Goal: Transaction & Acquisition: Purchase product/service

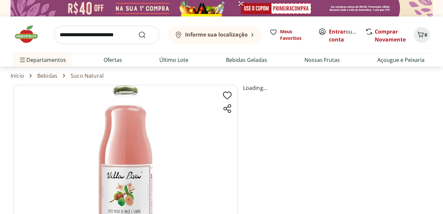
click at [19, 32] on img at bounding box center [29, 34] width 33 height 20
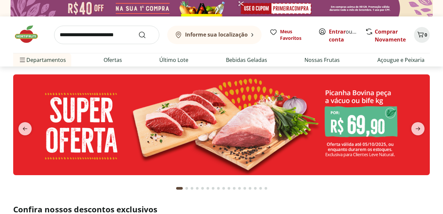
scroll to position [33, 0]
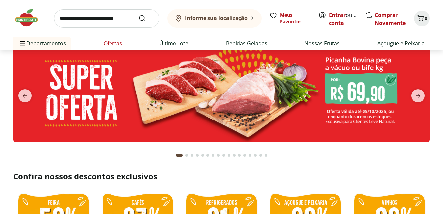
click at [121, 41] on link "Ofertas" at bounding box center [113, 44] width 18 height 8
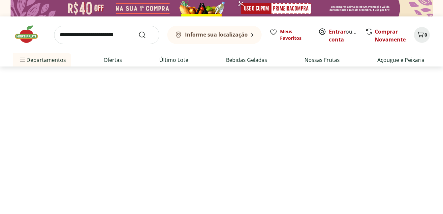
select select "**********"
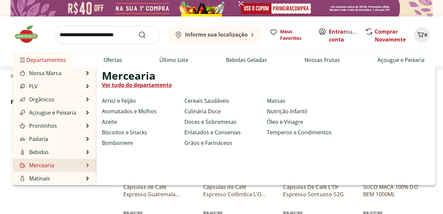
click at [57, 166] on li "Mercearia Mercearia Ver tudo do departamento Arroz e Feijão Atomatados e Molhos…" at bounding box center [54, 165] width 83 height 13
click at [126, 84] on link "Ver tudo do departamento" at bounding box center [137, 85] width 70 height 8
select select "**********"
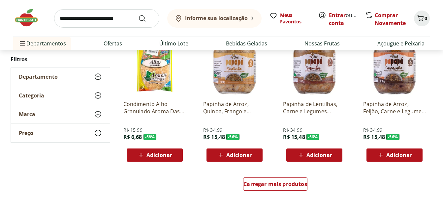
scroll to position [461, 0]
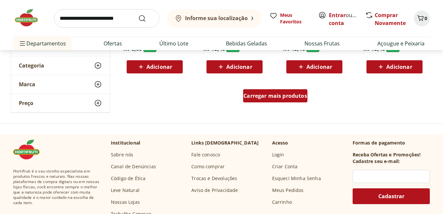
click at [298, 97] on span "Carregar mais produtos" at bounding box center [275, 95] width 64 height 5
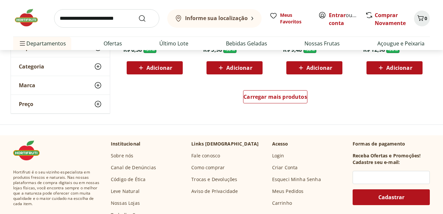
scroll to position [890, 0]
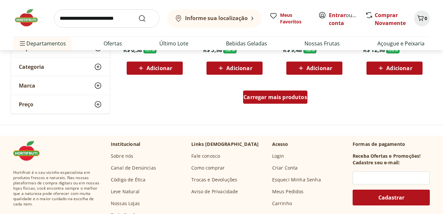
click at [285, 98] on span "Carregar mais produtos" at bounding box center [275, 97] width 64 height 5
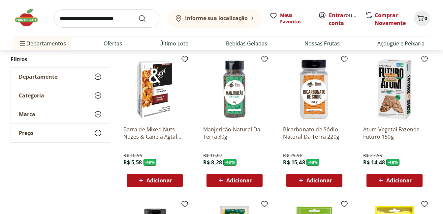
scroll to position [1055, 0]
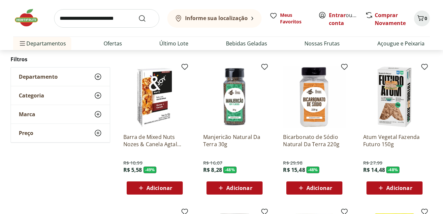
click at [394, 89] on img at bounding box center [394, 97] width 63 height 63
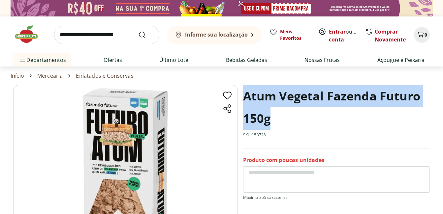
drag, startPoint x: 243, startPoint y: 97, endPoint x: 386, endPoint y: 122, distance: 145.2
click at [386, 122] on h1 "Atum Vegetal Fazenda Futuro 150g" at bounding box center [336, 107] width 187 height 45
copy h1 "Atum Vegetal Fazenda Futuro 150g"
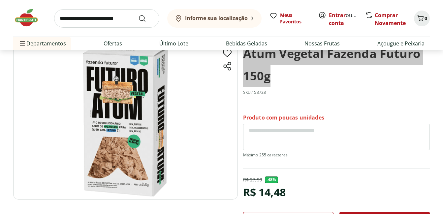
scroll to position [132, 0]
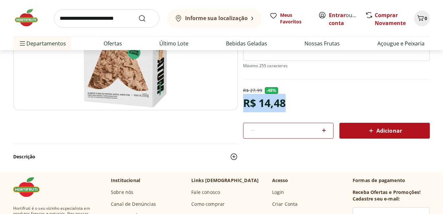
click at [301, 105] on div "R$ 27,99 - 48 % R$ 14,48 * Adicionar" at bounding box center [336, 112] width 187 height 51
copy div "R$ 14,48"
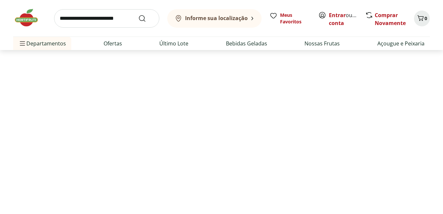
select select "**********"
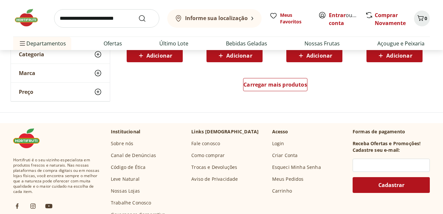
scroll to position [1318, 0]
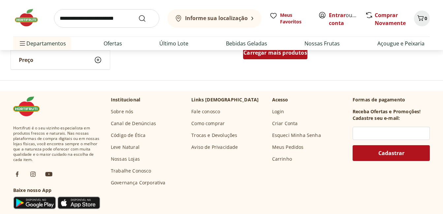
click at [299, 59] on div "Carregar mais produtos" at bounding box center [275, 52] width 64 height 13
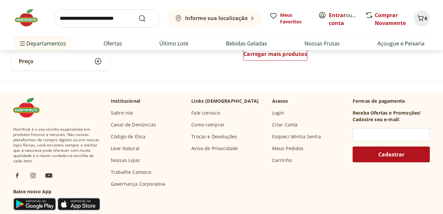
scroll to position [1681, 0]
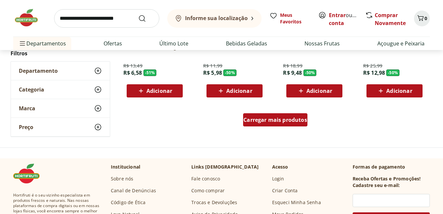
click at [291, 124] on div "Carregar mais produtos" at bounding box center [275, 119] width 64 height 13
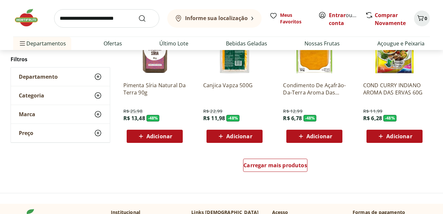
scroll to position [2143, 0]
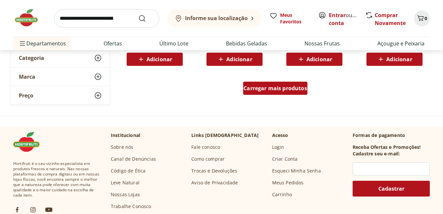
click at [289, 83] on div "Carregar mais produtos" at bounding box center [275, 88] width 64 height 13
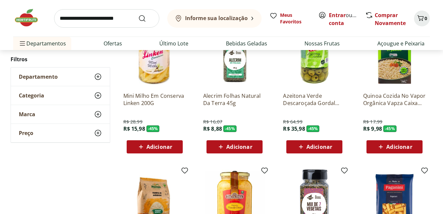
scroll to position [2340, 0]
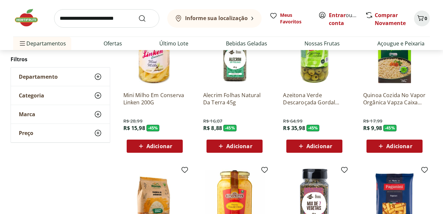
click at [393, 65] on img at bounding box center [394, 55] width 63 height 63
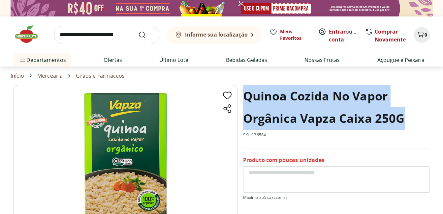
drag, startPoint x: 245, startPoint y: 92, endPoint x: 406, endPoint y: 120, distance: 164.0
click at [406, 120] on h1 "Quinoa Cozida No Vapor Orgânica Vapza Caixa 250G" at bounding box center [336, 107] width 187 height 45
copy h1 "Quinoa Cozida No Vapor Orgânica Vapza Caixa 250G"
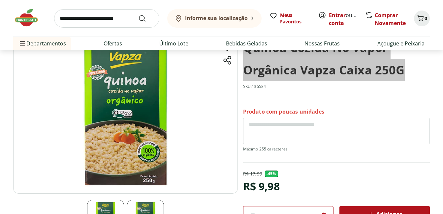
scroll to position [99, 0]
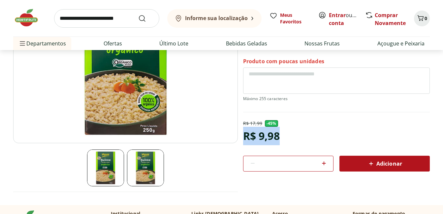
click at [288, 135] on div "R$ 17,99 - 45 % R$ 9,98 * Adicionar" at bounding box center [336, 145] width 187 height 51
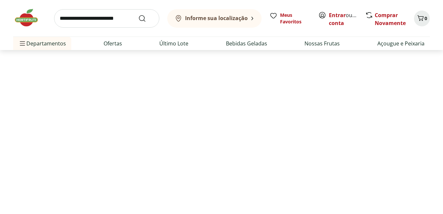
select select "**********"
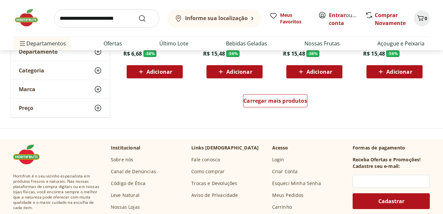
scroll to position [1736, 0]
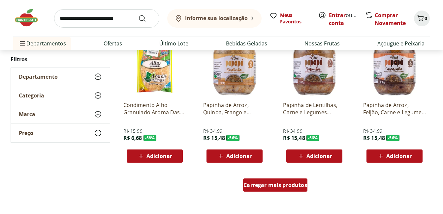
click at [286, 184] on span "Carregar mais produtos" at bounding box center [275, 185] width 64 height 5
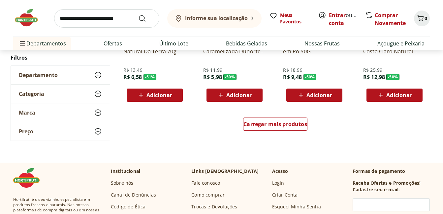
scroll to position [2297, 0]
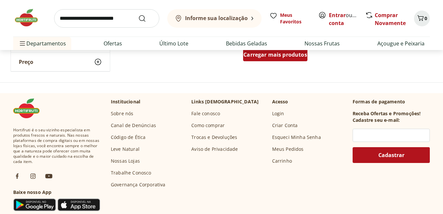
click at [273, 53] on span "Carregar mais produtos" at bounding box center [275, 54] width 64 height 5
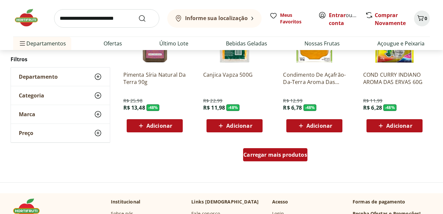
click at [278, 160] on div "Carregar mais produtos" at bounding box center [275, 154] width 64 height 13
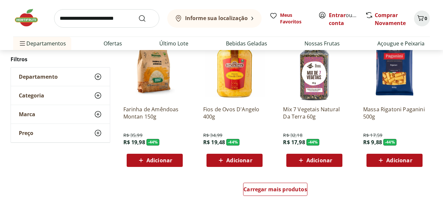
scroll to position [3022, 0]
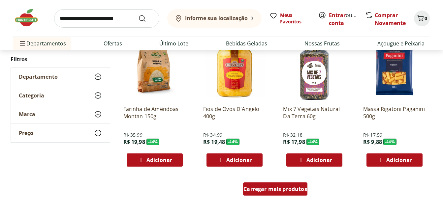
click at [278, 184] on div "Carregar mais produtos" at bounding box center [275, 189] width 64 height 13
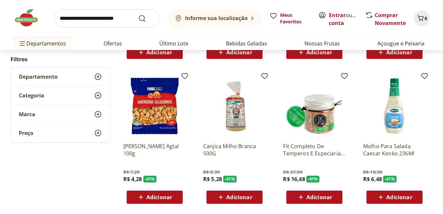
scroll to position [3450, 0]
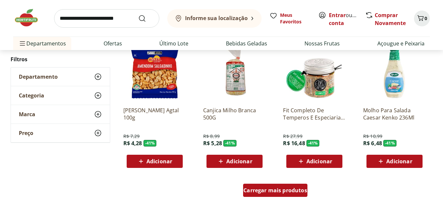
click at [282, 191] on span "Carregar mais produtos" at bounding box center [275, 190] width 64 height 5
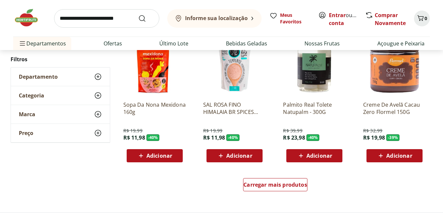
scroll to position [3945, 0]
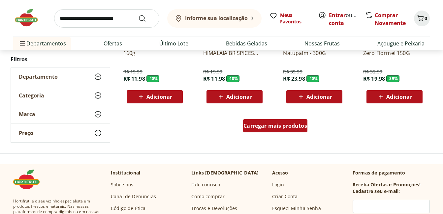
click at [287, 132] on div "Carregar mais produtos" at bounding box center [275, 125] width 64 height 13
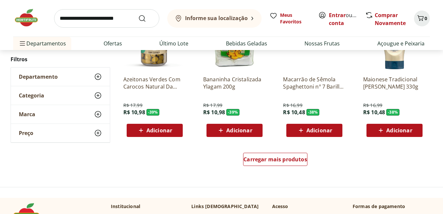
scroll to position [4373, 0]
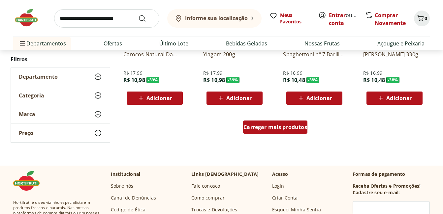
click at [286, 130] on span "Carregar mais produtos" at bounding box center [275, 127] width 64 height 5
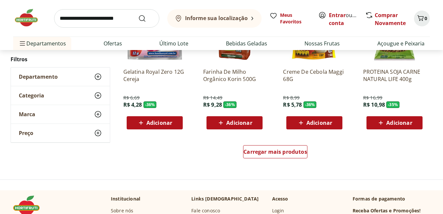
scroll to position [4802, 0]
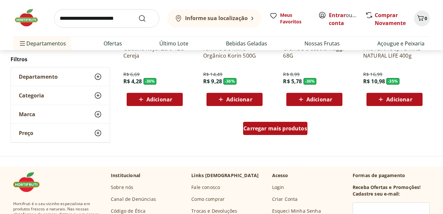
click at [291, 124] on div "Carregar mais produtos" at bounding box center [275, 128] width 64 height 13
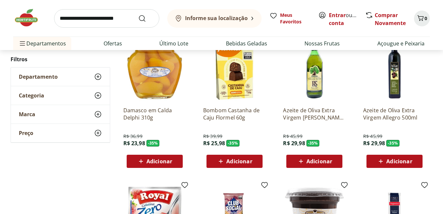
scroll to position [4868, 0]
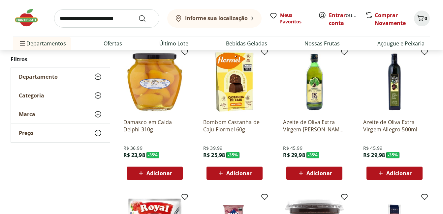
click at [396, 126] on p "Azeite de Oliva Extra Virgem Allegro 500ml" at bounding box center [394, 126] width 63 height 15
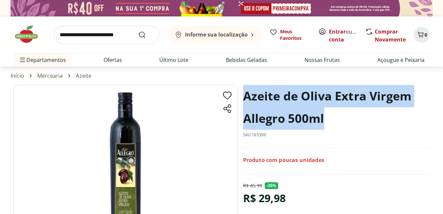
drag, startPoint x: 246, startPoint y: 95, endPoint x: 365, endPoint y: 125, distance: 123.0
click at [365, 125] on h1 "Azeite de Oliva Extra Virgem Allegro 500ml" at bounding box center [336, 107] width 187 height 45
copy h1 "Azeite de Oliva Extra Virgem Allegro 500ml"
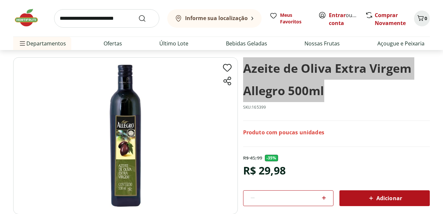
scroll to position [66, 0]
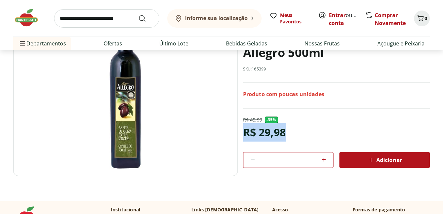
click at [291, 135] on div "R$ 45,99 - 35 % R$ 29,98 * Adicionar" at bounding box center [336, 142] width 187 height 51
copy div "R$ 29,98"
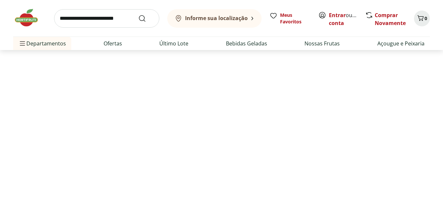
select select "**********"
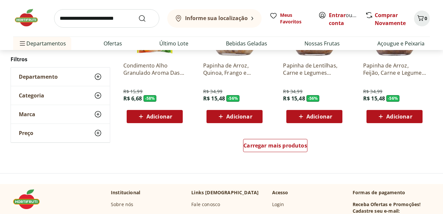
scroll to position [1769, 0]
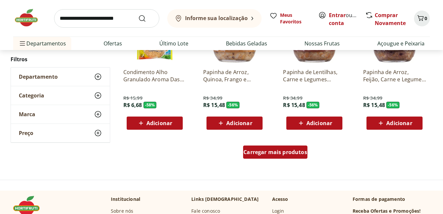
click at [285, 150] on span "Carregar mais produtos" at bounding box center [275, 152] width 64 height 5
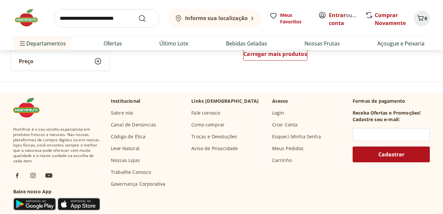
scroll to position [2297, 0]
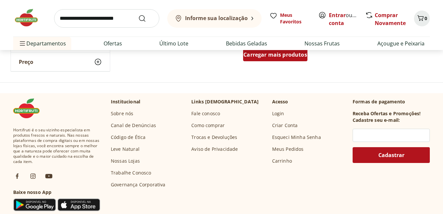
click at [265, 55] on span "Carregar mais produtos" at bounding box center [275, 54] width 64 height 5
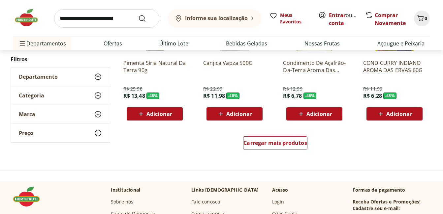
scroll to position [2692, 0]
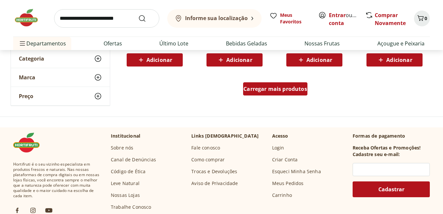
drag, startPoint x: 267, startPoint y: 70, endPoint x: 280, endPoint y: 91, distance: 24.4
click at [267, 71] on div "Canjica Vapza 500G R$ 22,99 R$ 11,98 - 48 % Adicionar" at bounding box center [234, 2] width 73 height 140
click at [281, 91] on span "Carregar mais produtos" at bounding box center [275, 88] width 64 height 5
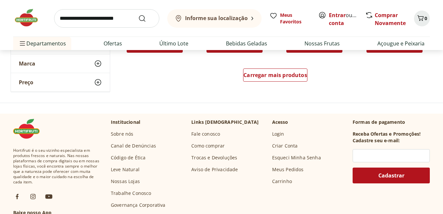
scroll to position [3088, 0]
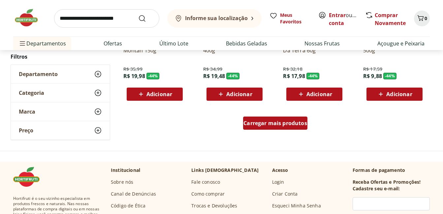
click at [298, 122] on span "Carregar mais produtos" at bounding box center [275, 123] width 64 height 5
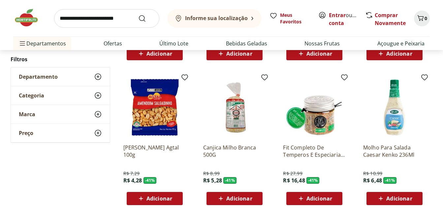
scroll to position [3483, 0]
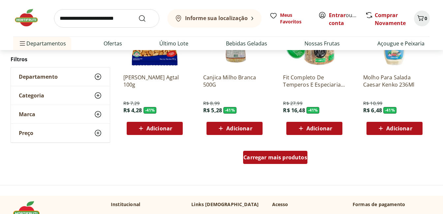
click at [296, 155] on span "Carregar mais produtos" at bounding box center [275, 157] width 64 height 5
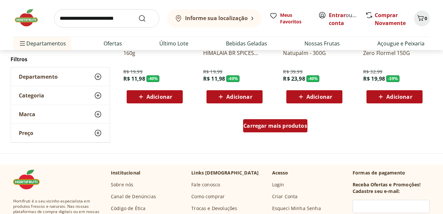
click at [280, 130] on div "Carregar mais produtos" at bounding box center [275, 125] width 64 height 13
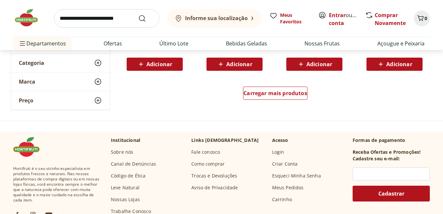
scroll to position [4439, 0]
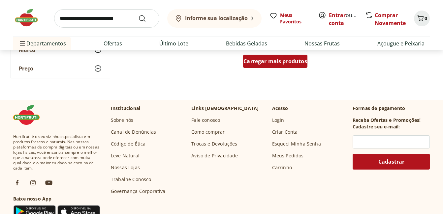
click at [270, 61] on span "Carregar mais produtos" at bounding box center [275, 61] width 64 height 5
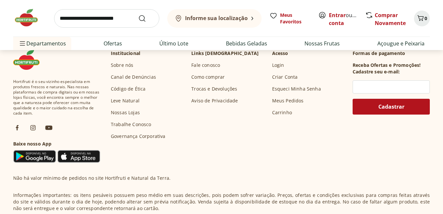
scroll to position [4802, 0]
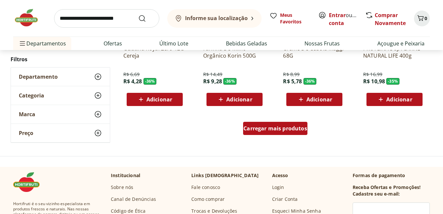
click at [303, 133] on div "Carregar mais produtos" at bounding box center [275, 128] width 64 height 13
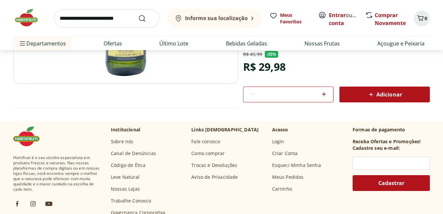
scroll to position [165, 0]
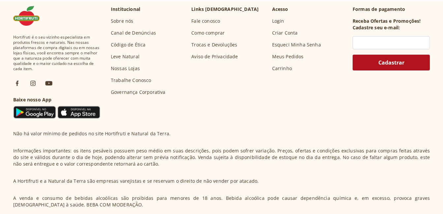
select select "**********"
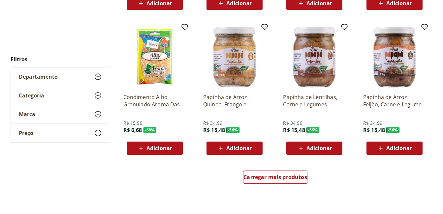
scroll to position [1469, 0]
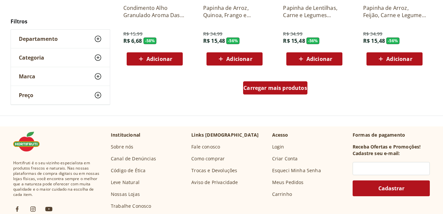
click at [262, 92] on div "Carregar mais produtos" at bounding box center [275, 87] width 64 height 13
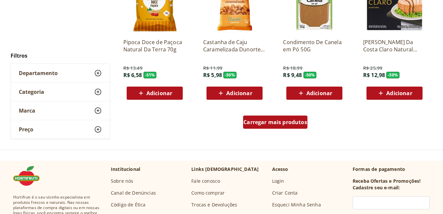
click at [274, 129] on link "Carregar mais produtos" at bounding box center [275, 124] width 64 height 16
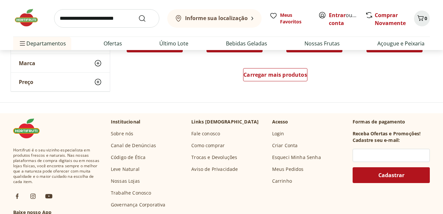
scroll to position [2412, 0]
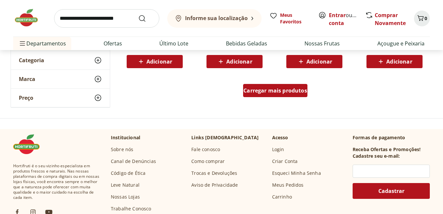
click at [281, 92] on span "Carregar mais produtos" at bounding box center [275, 90] width 64 height 5
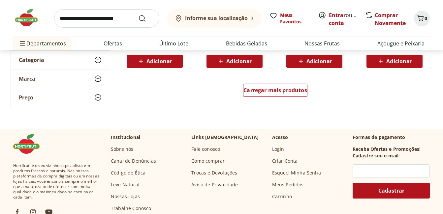
scroll to position [2840, 0]
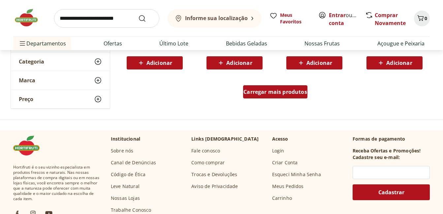
click at [280, 93] on span "Carregar mais produtos" at bounding box center [275, 91] width 64 height 5
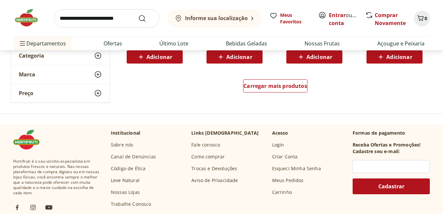
scroll to position [3269, 0]
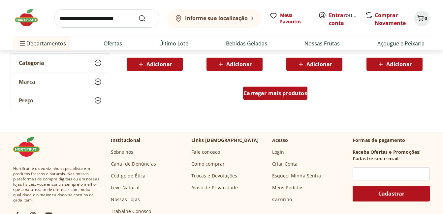
click at [281, 94] on span "Carregar mais produtos" at bounding box center [275, 93] width 64 height 5
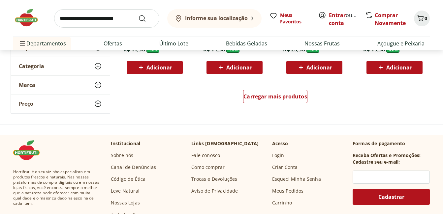
scroll to position [3697, 0]
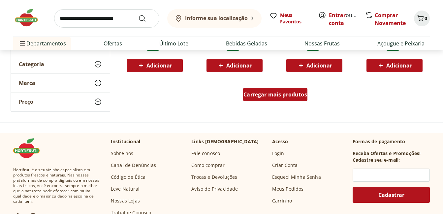
click at [288, 97] on span "Carregar mais produtos" at bounding box center [275, 94] width 64 height 5
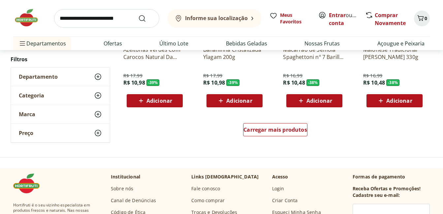
scroll to position [4093, 0]
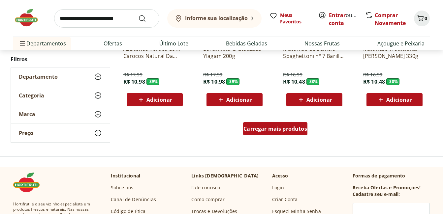
click at [277, 131] on span "Carregar mais produtos" at bounding box center [275, 128] width 64 height 5
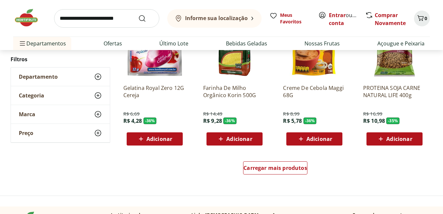
scroll to position [4554, 0]
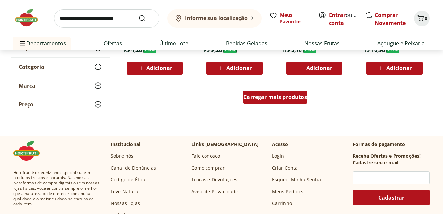
click at [286, 99] on span "Carregar mais produtos" at bounding box center [275, 97] width 64 height 5
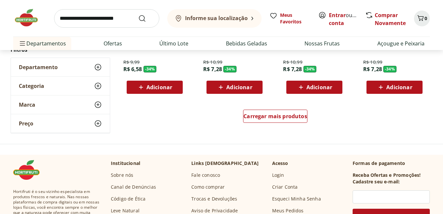
scroll to position [4983, 0]
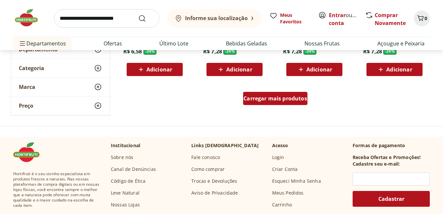
click at [287, 98] on span "Carregar mais produtos" at bounding box center [275, 98] width 64 height 5
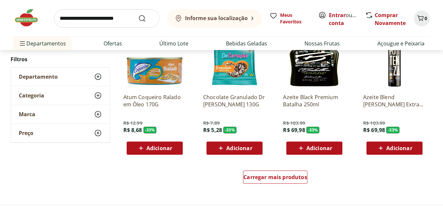
scroll to position [5444, 0]
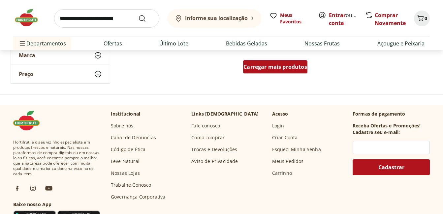
click at [291, 65] on span "Carregar mais produtos" at bounding box center [275, 66] width 64 height 5
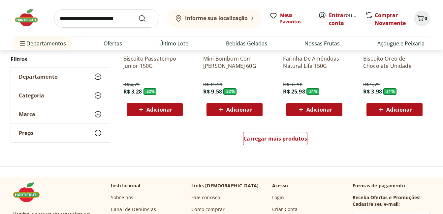
scroll to position [5807, 0]
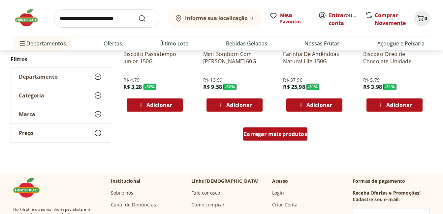
click at [304, 133] on span "Carregar mais produtos" at bounding box center [275, 134] width 64 height 5
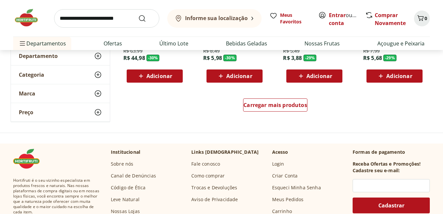
scroll to position [6268, 0]
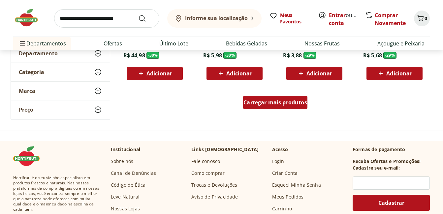
click at [282, 104] on span "Carregar mais produtos" at bounding box center [275, 102] width 64 height 5
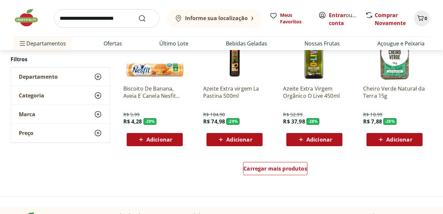
scroll to position [6697, 0]
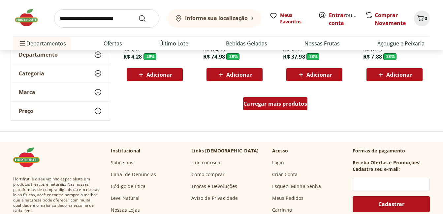
click at [276, 106] on span "Carregar mais produtos" at bounding box center [275, 103] width 64 height 5
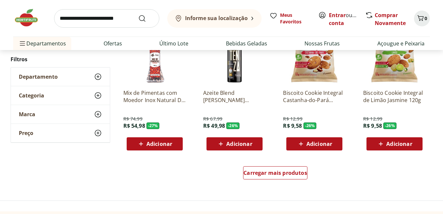
scroll to position [7092, 0]
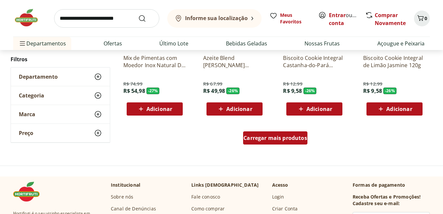
click at [285, 143] on div "Carregar mais produtos" at bounding box center [275, 138] width 64 height 13
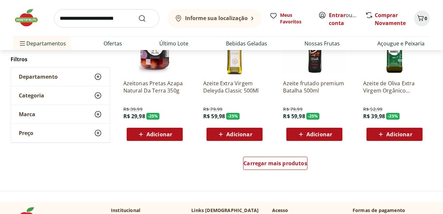
scroll to position [7554, 0]
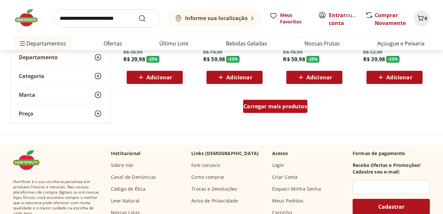
click at [298, 107] on span "Carregar mais produtos" at bounding box center [275, 106] width 64 height 5
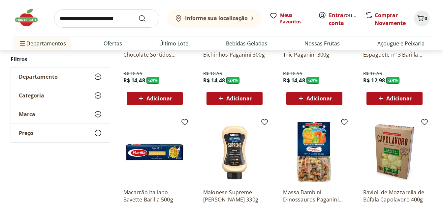
scroll to position [7883, 0]
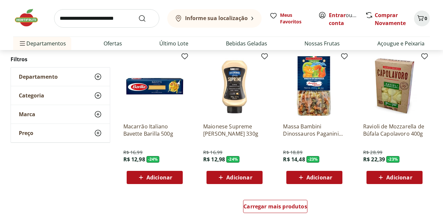
click at [416, 129] on p "Ravioli de Mozzarella de Búfala Capolavoro 400g" at bounding box center [394, 130] width 63 height 15
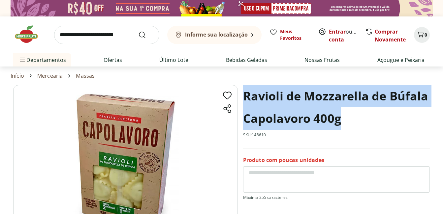
drag, startPoint x: 243, startPoint y: 94, endPoint x: 377, endPoint y: 114, distance: 135.7
click at [377, 114] on h1 "Ravioli de Mozzarella de Búfala Capolavoro 400g" at bounding box center [336, 107] width 187 height 45
copy h1 "Ravioli de Mozzarella de Búfala Capolavoro 400g"
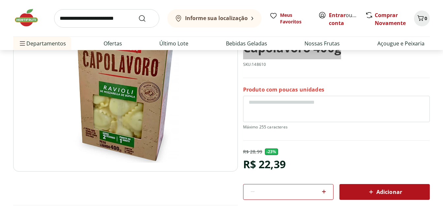
scroll to position [99, 0]
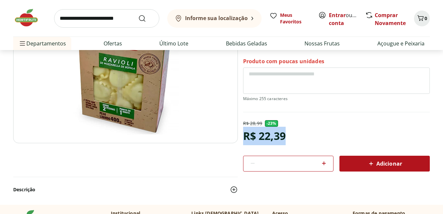
drag, startPoint x: 244, startPoint y: 133, endPoint x: 303, endPoint y: 134, distance: 59.0
click at [303, 134] on section "Ravioli de Mozzarella de Búfala Capolavoro 400g SKU: 148610 Produto com poucas …" at bounding box center [221, 95] width 416 height 219
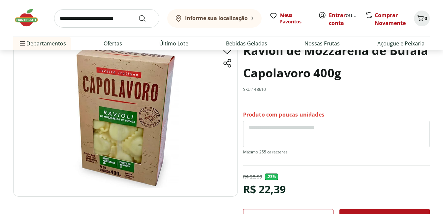
scroll to position [0, 0]
